Goal: Information Seeking & Learning: Learn about a topic

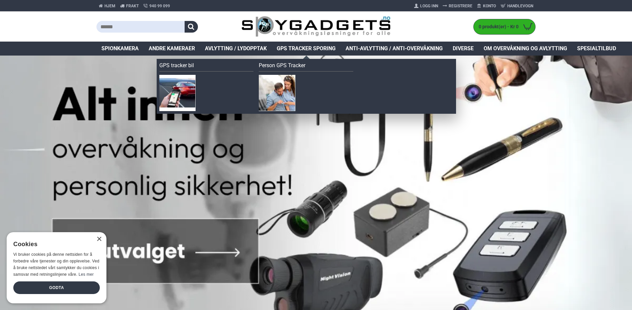
click at [307, 48] on span "GPS Tracker Sporing" at bounding box center [306, 49] width 59 height 8
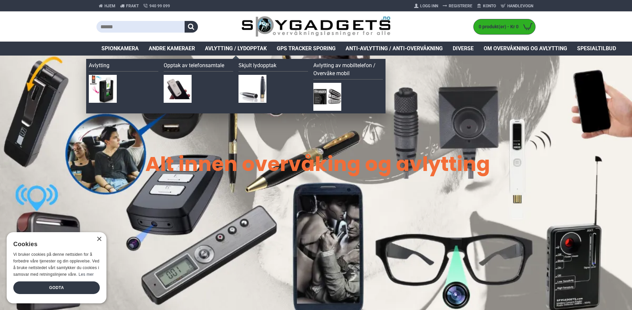
click at [245, 46] on span "Avlytting / Lydopptak" at bounding box center [236, 49] width 62 height 8
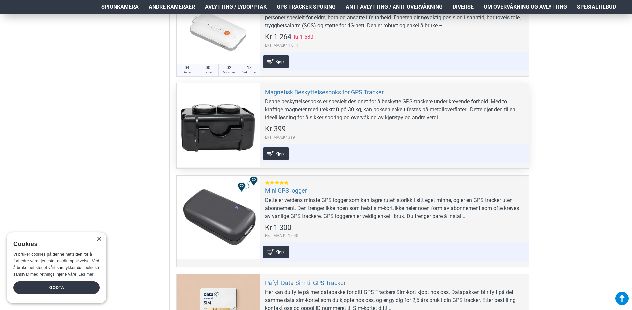
scroll to position [732, 0]
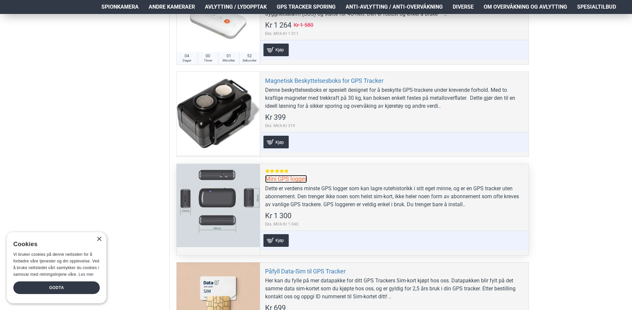
click at [290, 178] on link "Mini GPS logger" at bounding box center [286, 179] width 42 height 8
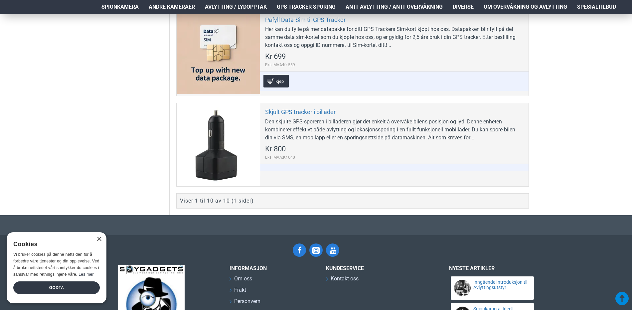
scroll to position [999, 0]
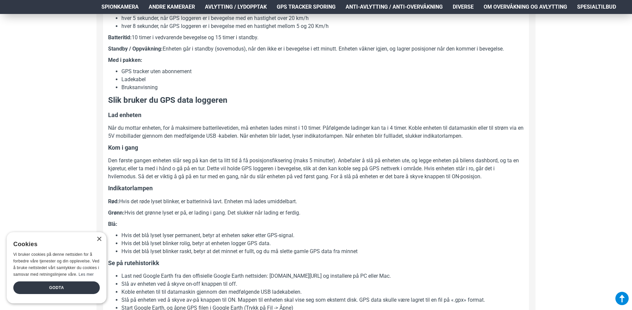
scroll to position [433, 0]
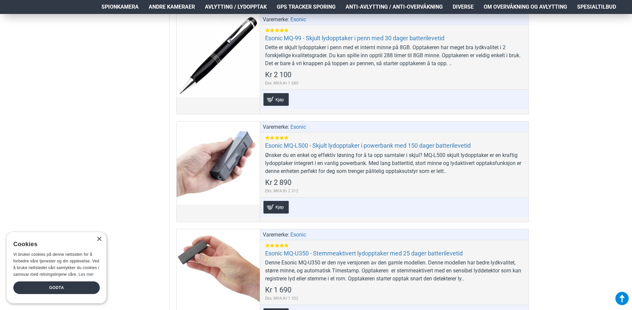
scroll to position [632, 0]
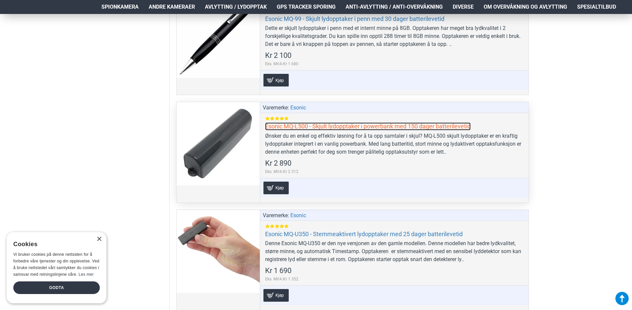
click at [401, 127] on link "Esonic MQ-L500 - Skjult lydopptaker i powerbank med 150 dager batterilevetid" at bounding box center [368, 127] width 206 height 8
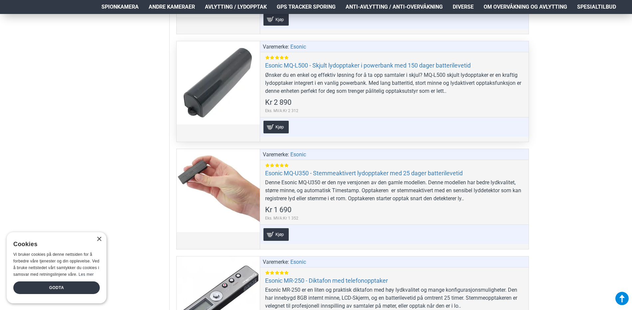
scroll to position [699, 0]
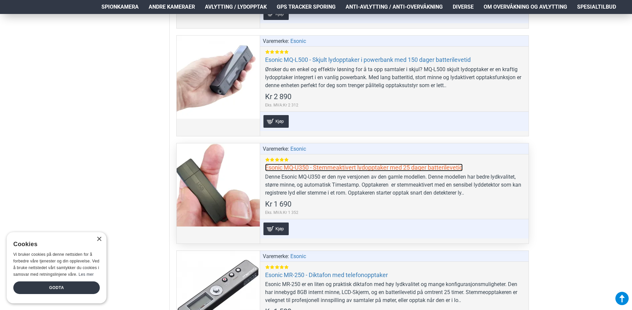
click at [357, 168] on link "Esonic MQ-U350 - Stemmeaktivert lydopptaker med 25 dager batterilevetid" at bounding box center [364, 168] width 198 height 8
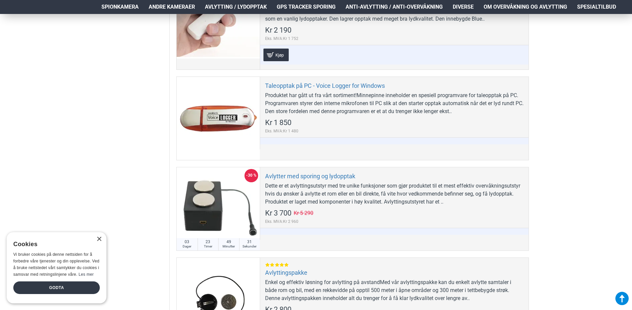
scroll to position [266, 0]
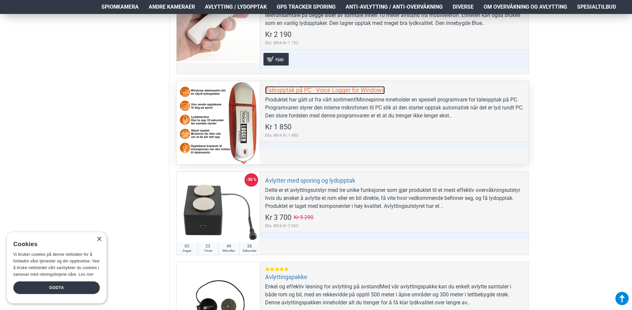
click at [355, 88] on link "Taleopptak på PC - Voice Logger for Windows" at bounding box center [325, 90] width 120 height 8
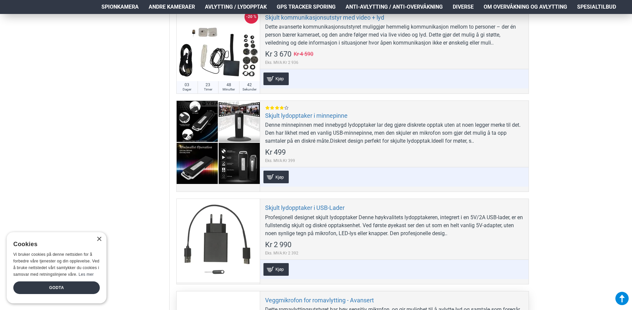
scroll to position [1431, 0]
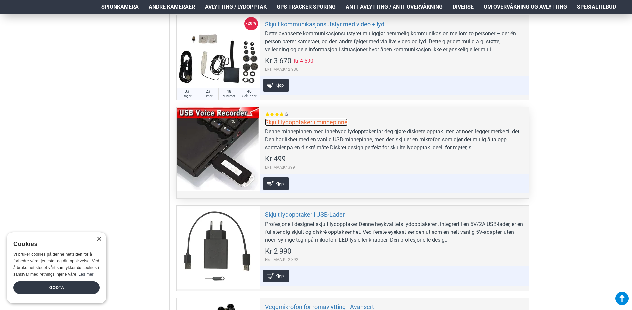
click at [311, 121] on link "Skjult lydopptaker i minnepinne" at bounding box center [306, 123] width 83 height 8
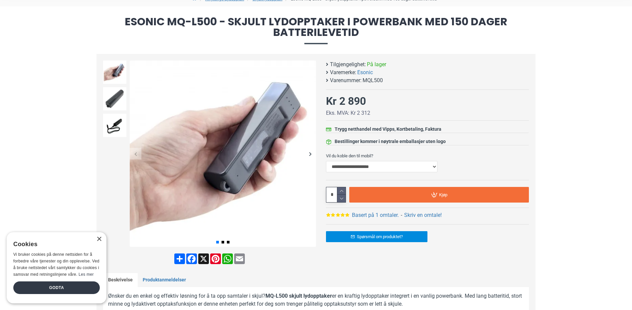
scroll to position [67, 0]
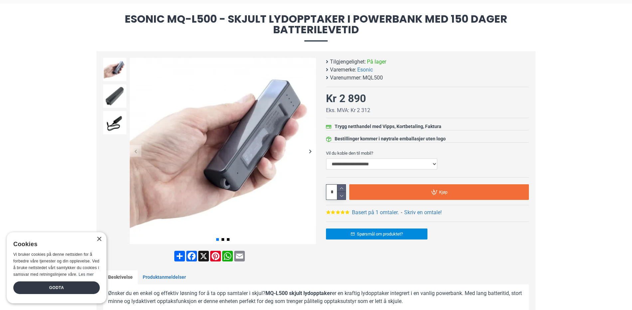
click at [423, 163] on select "**********" at bounding box center [382, 163] width 112 height 11
click at [455, 164] on div "**********" at bounding box center [427, 159] width 203 height 22
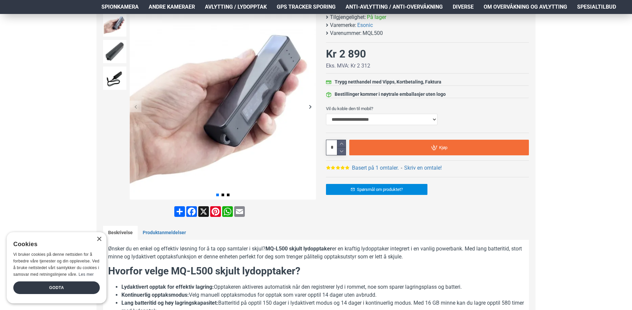
scroll to position [100, 0]
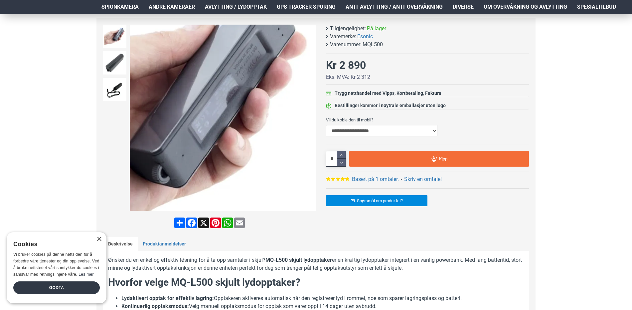
click at [308, 120] on div "Next slide" at bounding box center [311, 118] width 12 height 12
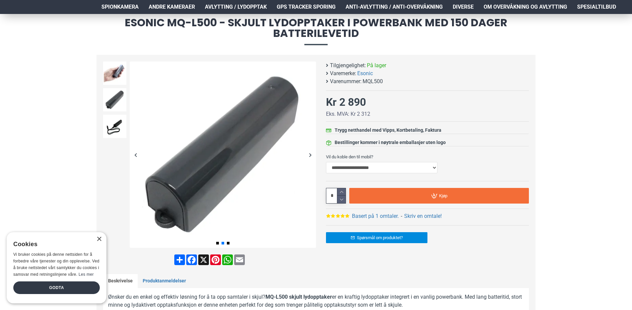
scroll to position [0, 0]
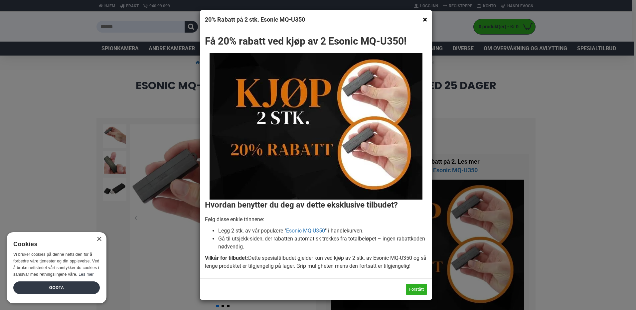
click at [424, 19] on button "×" at bounding box center [425, 19] width 4 height 8
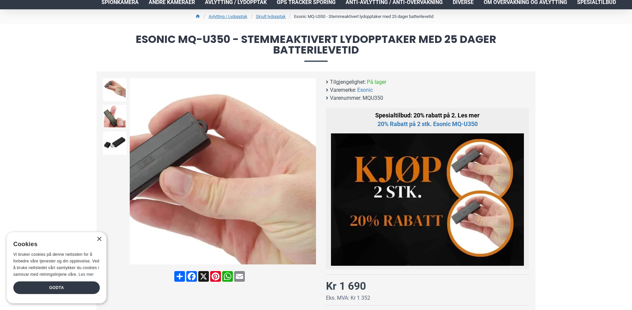
scroll to position [67, 0]
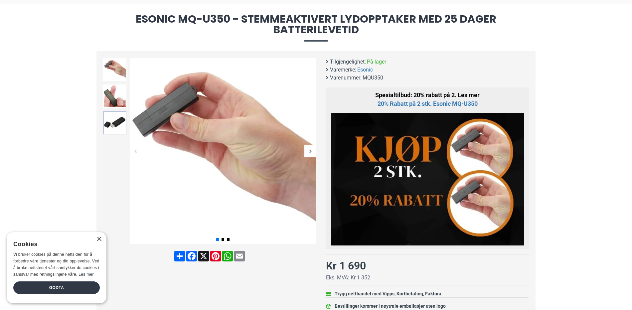
click at [118, 120] on img at bounding box center [114, 122] width 23 height 23
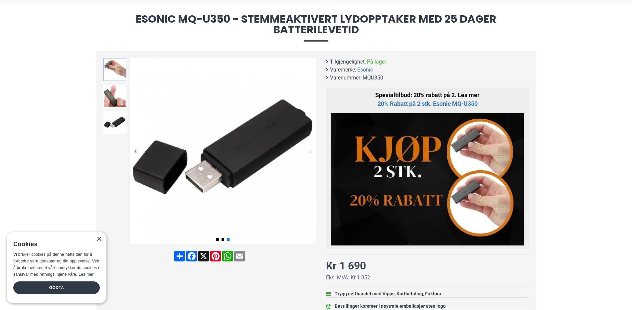
click at [114, 72] on img at bounding box center [114, 69] width 23 height 23
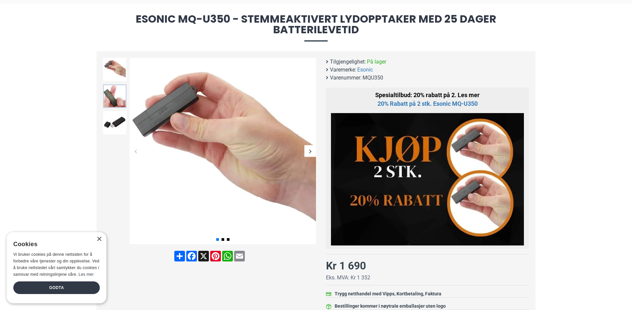
click at [110, 88] on img at bounding box center [114, 96] width 23 height 23
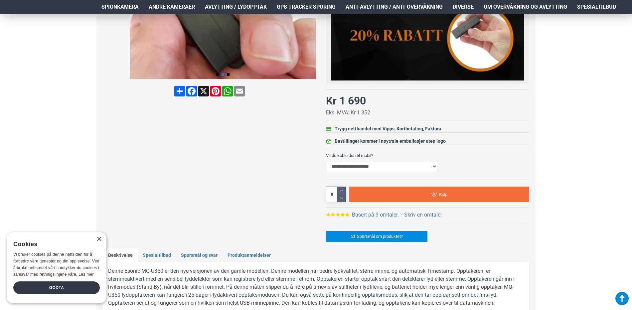
scroll to position [233, 0]
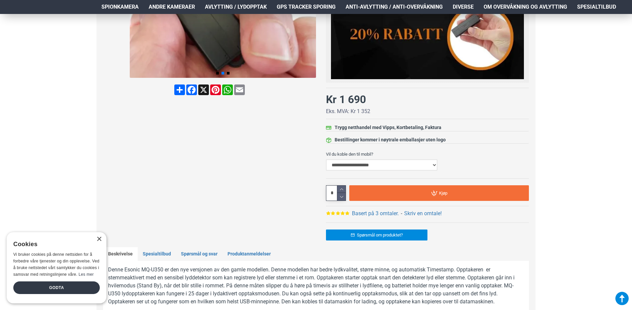
click at [350, 164] on select "**********" at bounding box center [382, 164] width 112 height 11
click at [274, 143] on div at bounding box center [209, 69] width 213 height 356
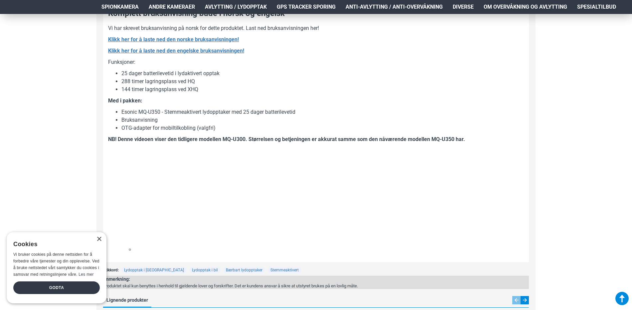
scroll to position [1032, 0]
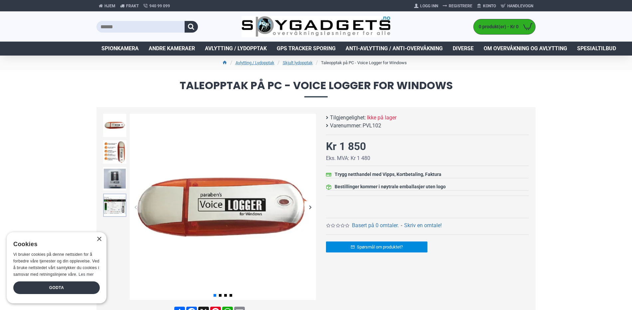
click at [118, 207] on img at bounding box center [114, 205] width 23 height 23
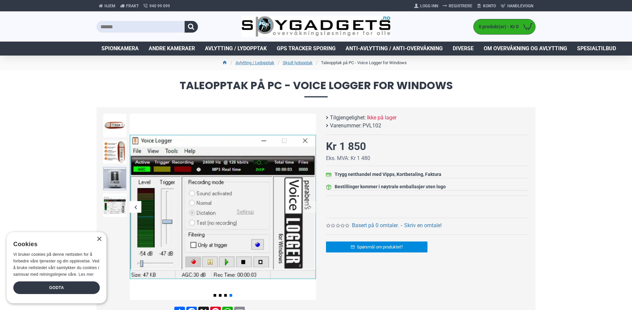
click at [117, 180] on img at bounding box center [114, 178] width 23 height 23
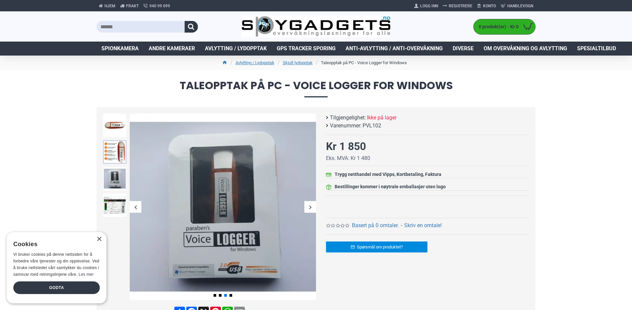
click at [116, 154] on img at bounding box center [114, 151] width 23 height 23
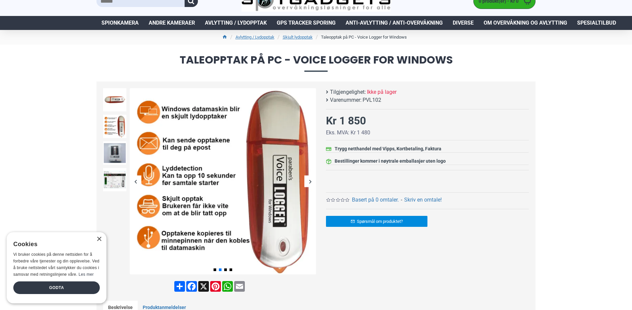
scroll to position [100, 0]
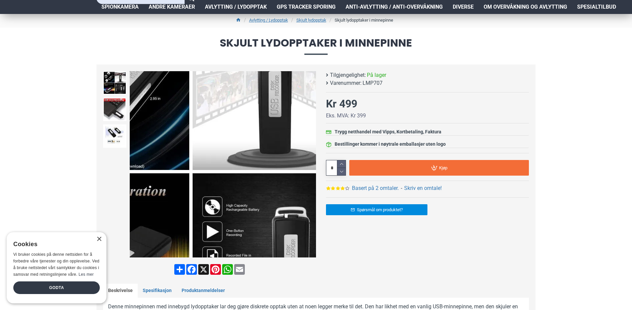
scroll to position [33, 0]
